Goal: Transaction & Acquisition: Purchase product/service

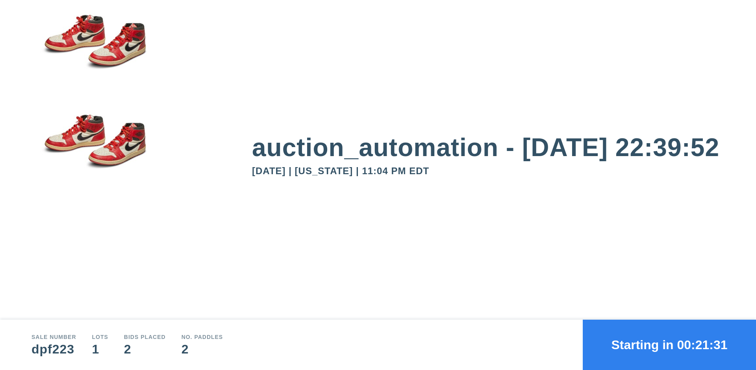
click at [669, 345] on button "Starting in 00:21:31" at bounding box center [669, 345] width 173 height 50
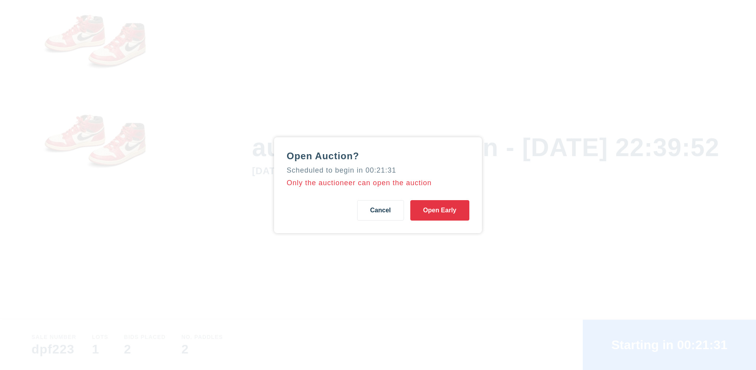
click at [440, 210] on button "Open Early" at bounding box center [439, 210] width 59 height 20
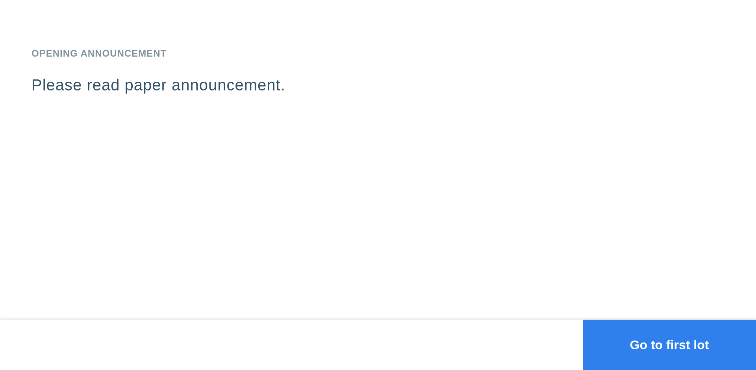
click at [669, 345] on button "Go to first lot" at bounding box center [669, 345] width 173 height 50
